Goal: Information Seeking & Learning: Check status

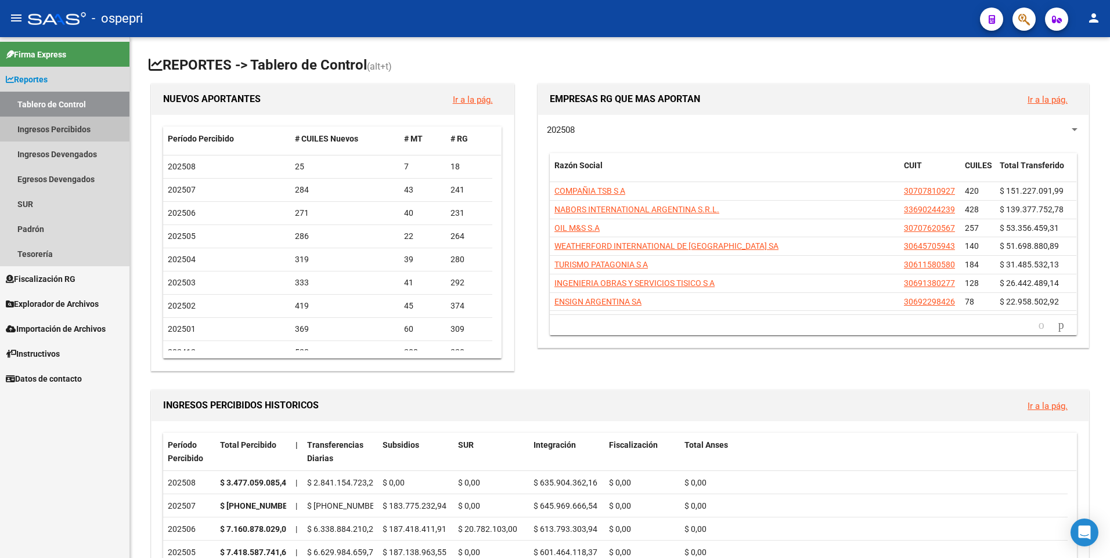
click at [23, 135] on link "Ingresos Percibidos" at bounding box center [64, 129] width 129 height 25
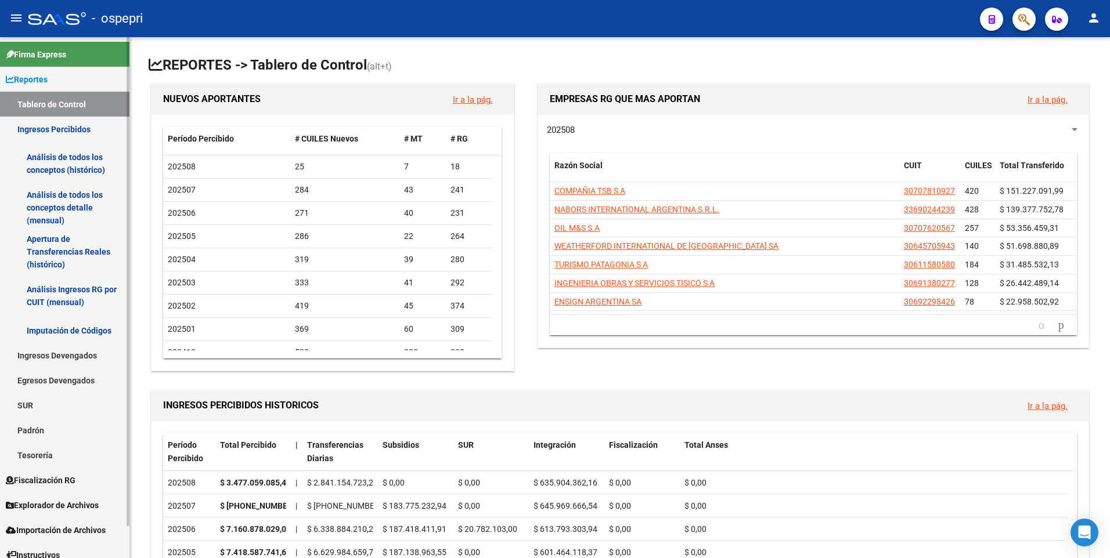
click at [52, 301] on link "Análisis Ingresos RG por CUIT (mensual)" at bounding box center [64, 296] width 129 height 44
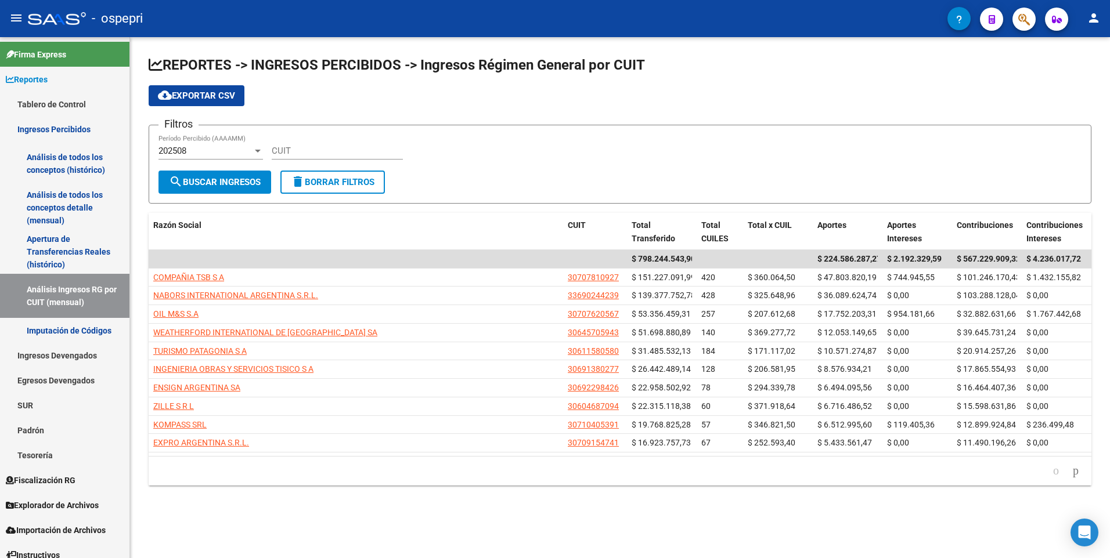
click at [352, 158] on div "CUIT" at bounding box center [337, 147] width 131 height 25
click at [346, 148] on input "CUIT" at bounding box center [337, 151] width 131 height 10
paste input "30-64430722-7"
type input "30-64430722-7"
click at [245, 151] on div "202508" at bounding box center [205, 151] width 94 height 10
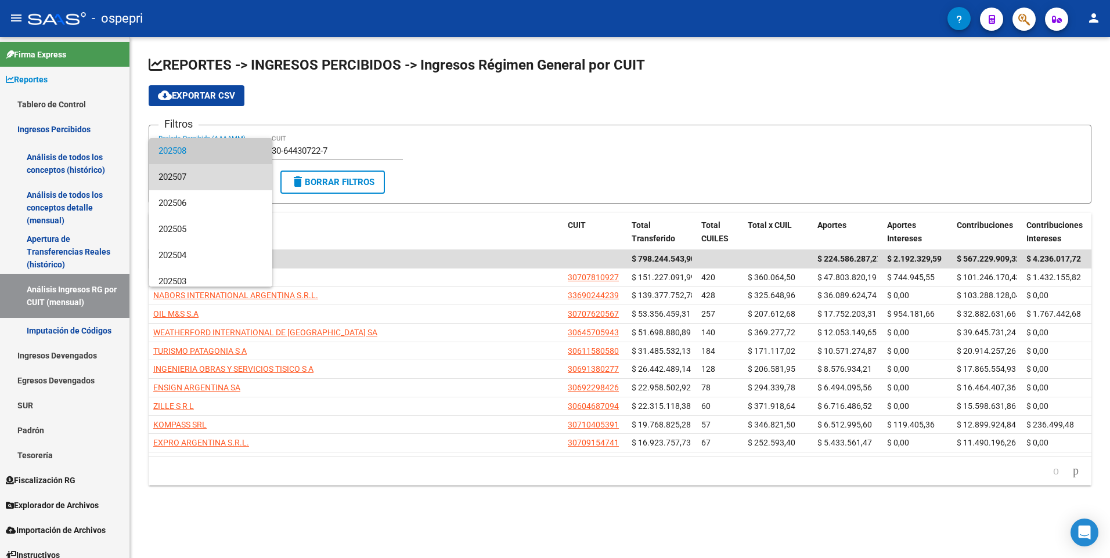
click at [232, 183] on span "202507" at bounding box center [210, 177] width 104 height 26
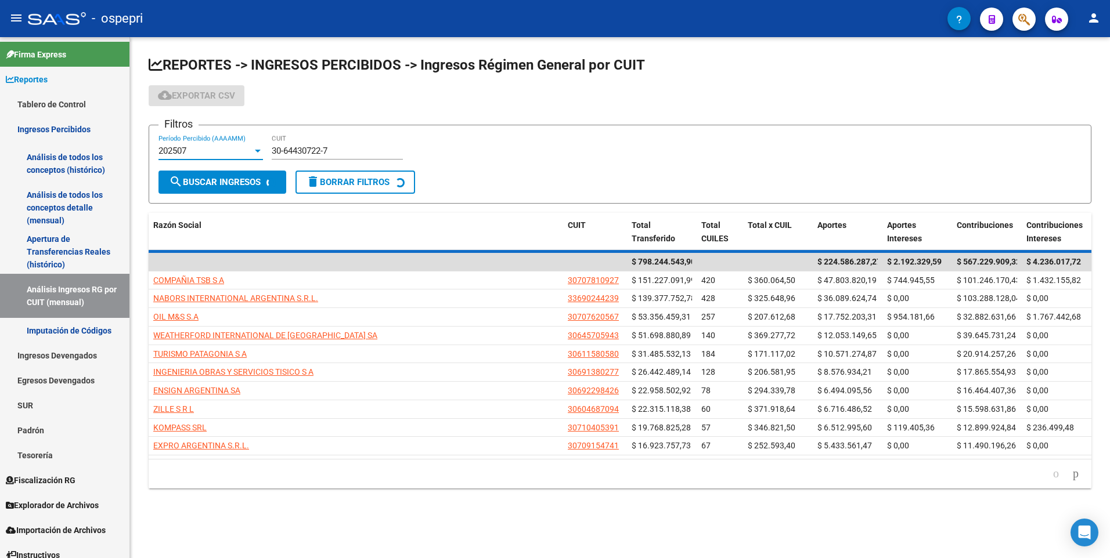
click at [232, 183] on span "search Buscar Ingresos" at bounding box center [215, 182] width 92 height 10
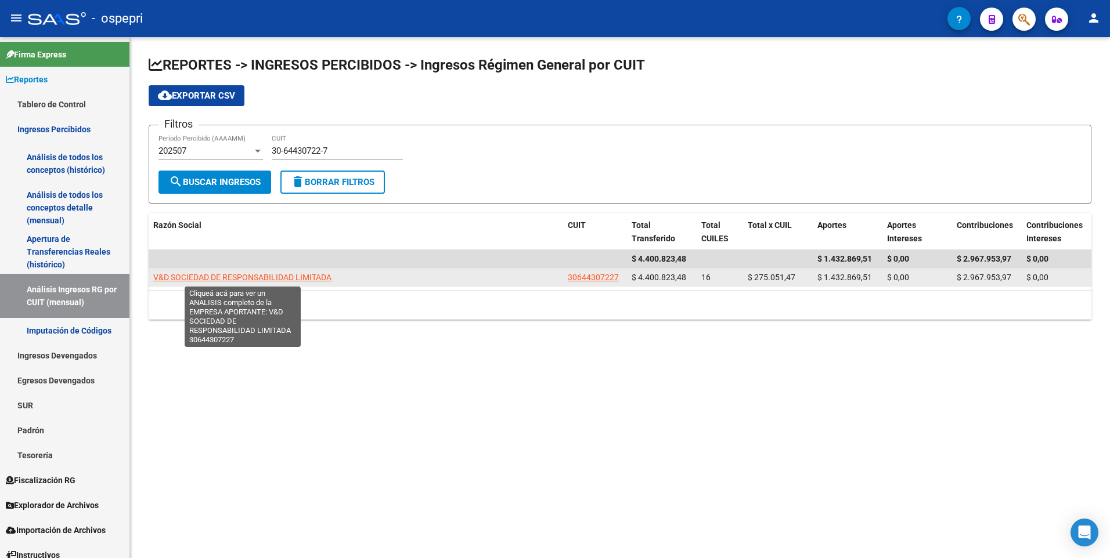
click at [228, 280] on span "V&D SOCIEDAD DE RESPONSABILIDAD LIMITADA" at bounding box center [242, 277] width 178 height 9
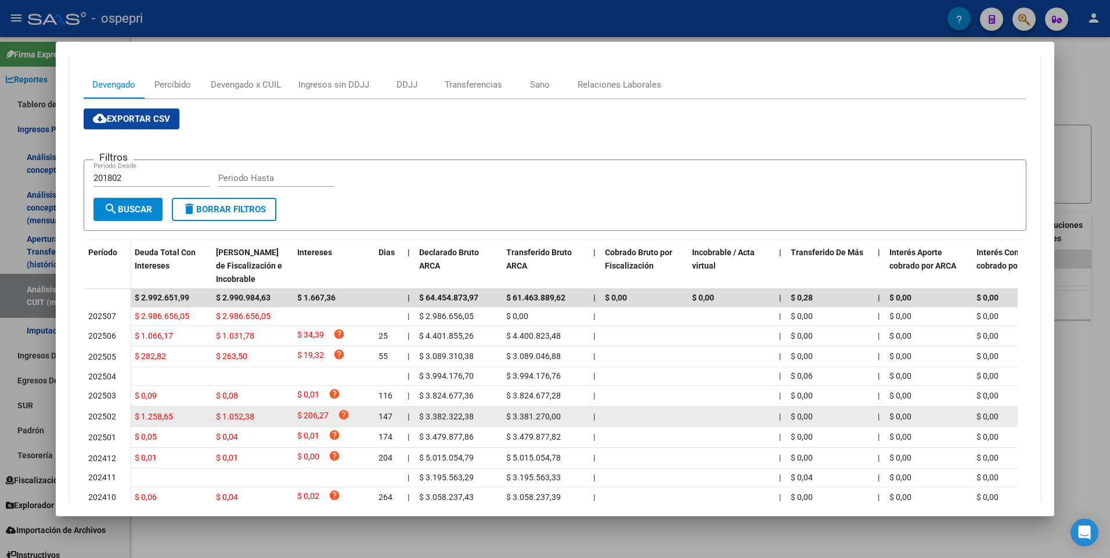
scroll to position [174, 0]
